Goal: Check status: Check status

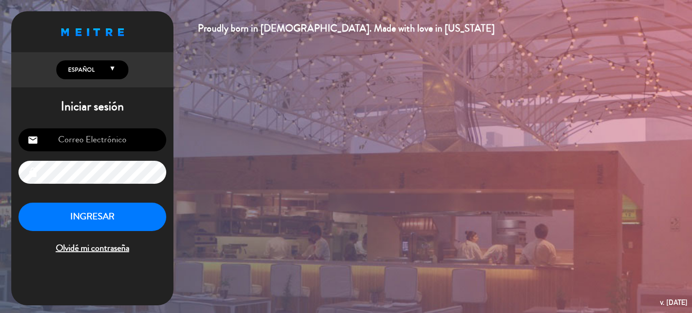
type input "[PERSON_NAME][EMAIL_ADDRESS][DOMAIN_NAME]"
click at [119, 218] on button "INGRESAR" at bounding box center [92, 217] width 148 height 28
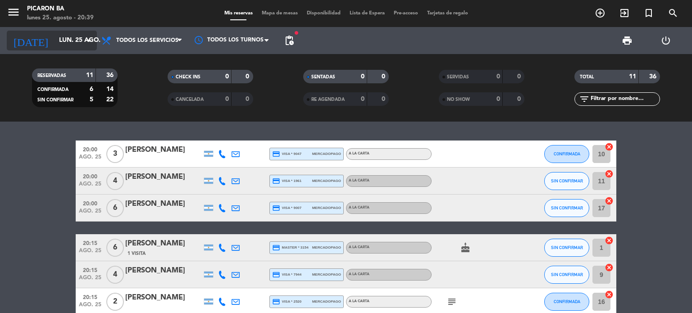
click at [54, 37] on input "lun. 25 ago." at bounding box center [97, 40] width 86 height 16
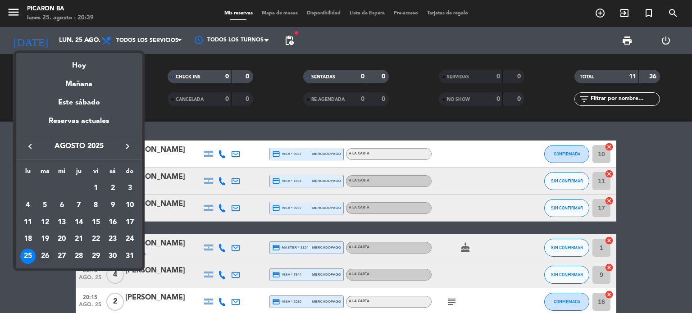
click at [47, 258] on div "26" at bounding box center [44, 256] width 15 height 15
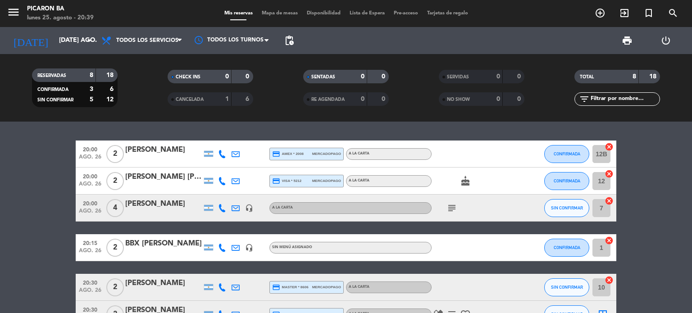
click at [61, 172] on bookings-row "20:00 ago. 26 2 [PERSON_NAME] credit_card amex * 2008 mercadopago A LA CARTA CO…" at bounding box center [346, 267] width 692 height 254
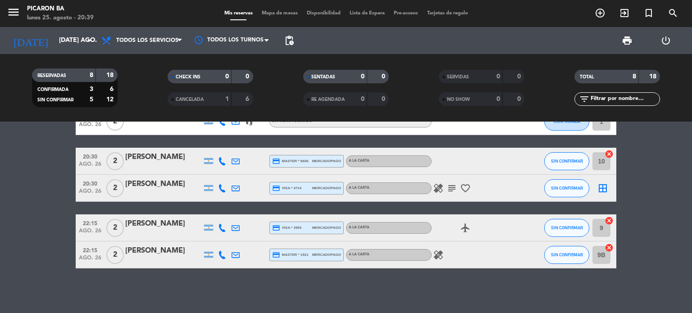
scroll to position [108, 0]
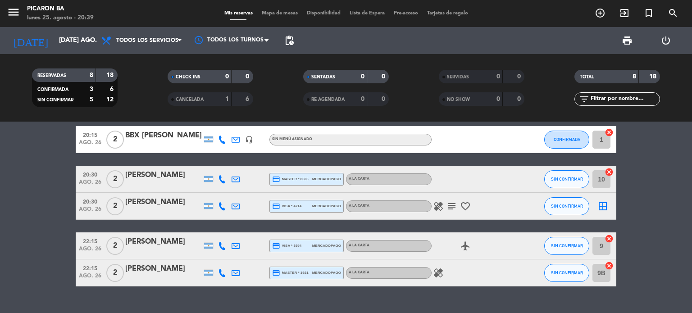
click at [456, 205] on icon "subject" at bounding box center [451, 206] width 11 height 11
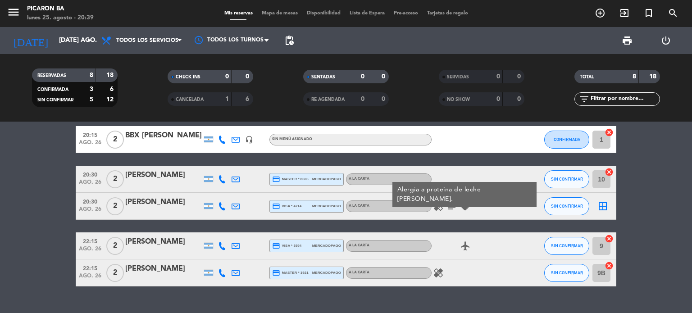
click at [22, 256] on bookings-row "20:00 ago. 26 2 [PERSON_NAME] credit_card amex * 2008 mercadopago A LA CARTA CO…" at bounding box center [346, 159] width 692 height 254
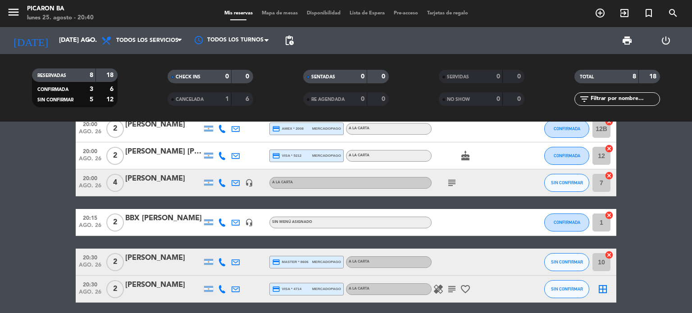
scroll to position [0, 0]
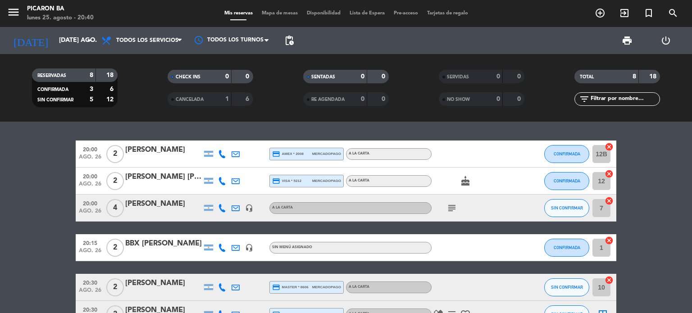
click at [452, 207] on icon "subject" at bounding box center [451, 208] width 11 height 11
click at [80, 32] on input "[DATE] ago." at bounding box center [97, 40] width 86 height 16
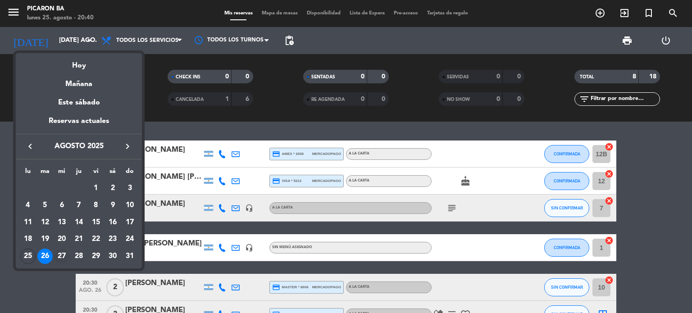
click at [63, 257] on div "27" at bounding box center [61, 256] width 15 height 15
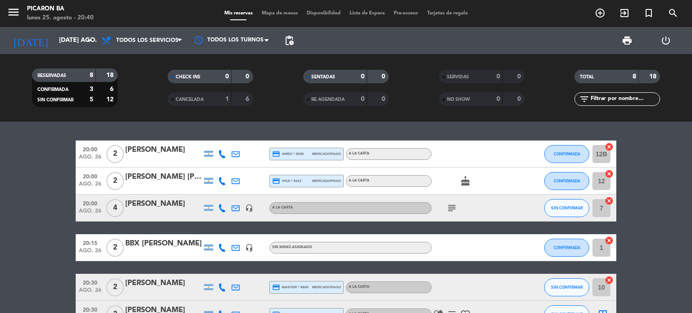
type input "mié. 27 ago."
